Goal: Information Seeking & Learning: Learn about a topic

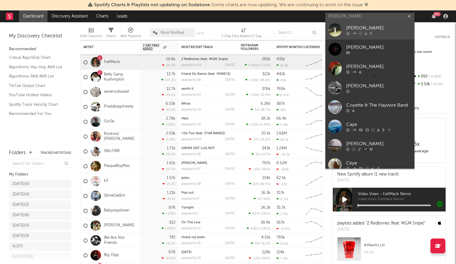
type input "[PERSON_NAME]"
click at [340, 24] on div at bounding box center [335, 29] width 13 height 13
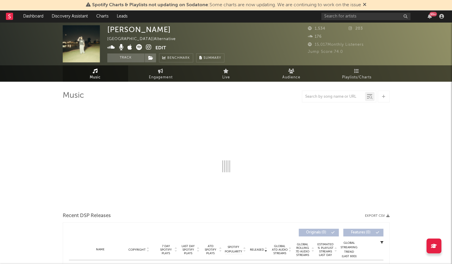
select select "1w"
